Goal: Information Seeking & Learning: Learn about a topic

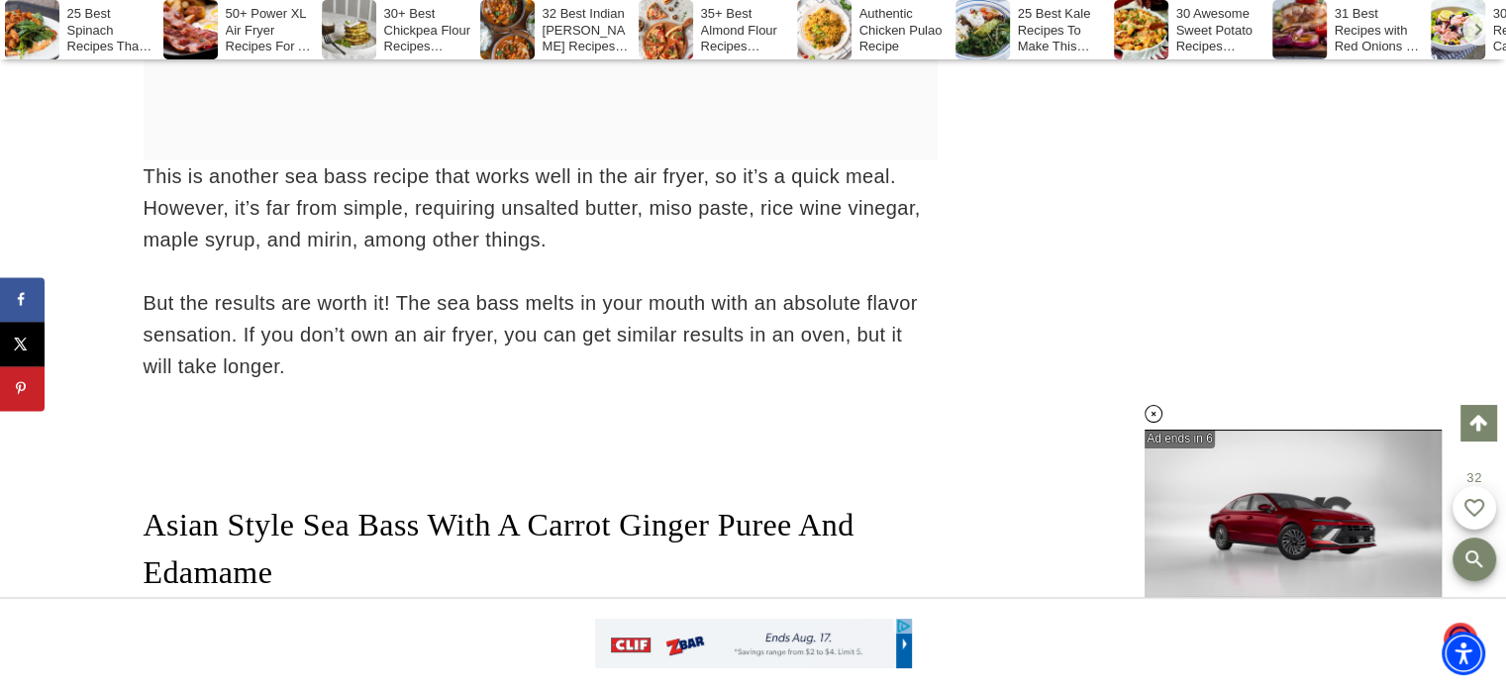
scroll to position [21970, 0]
